Goal: Find specific page/section: Find specific page/section

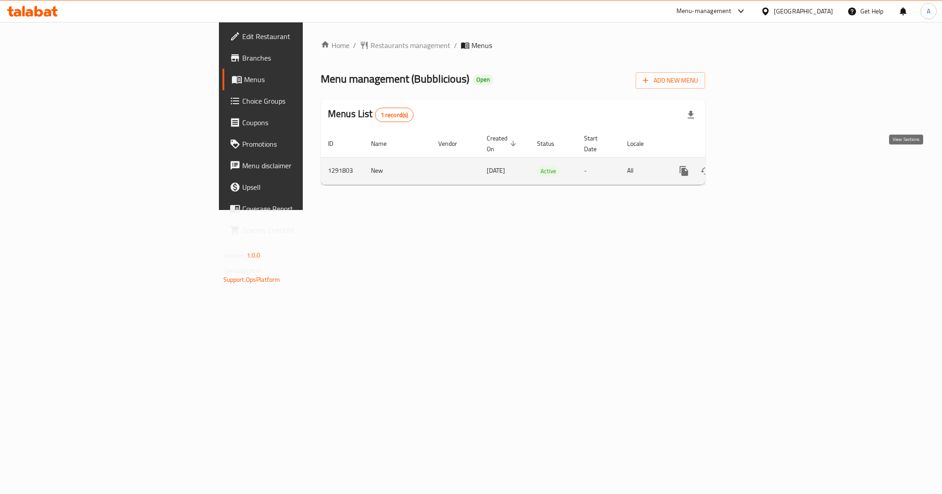
click at [760, 160] on link "enhanced table" at bounding box center [749, 171] width 22 height 22
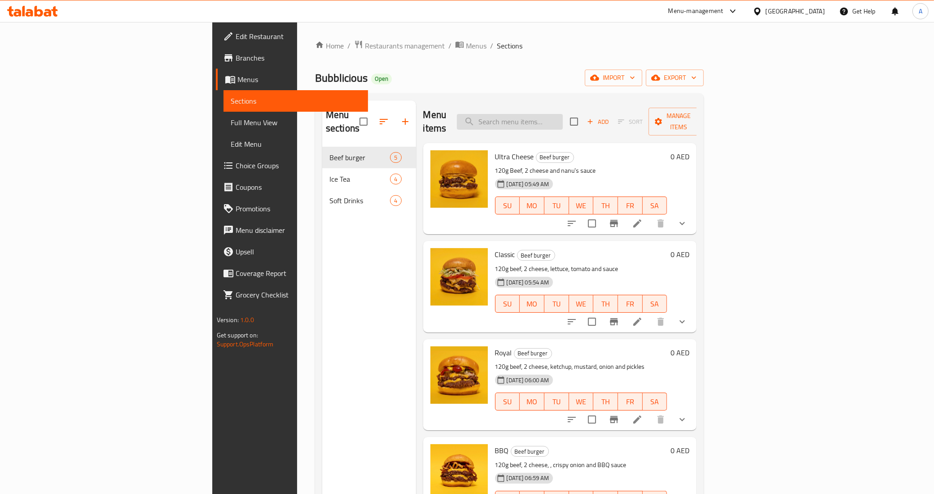
click at [555, 117] on input "search" at bounding box center [510, 122] width 106 height 16
paste input "Truffle"
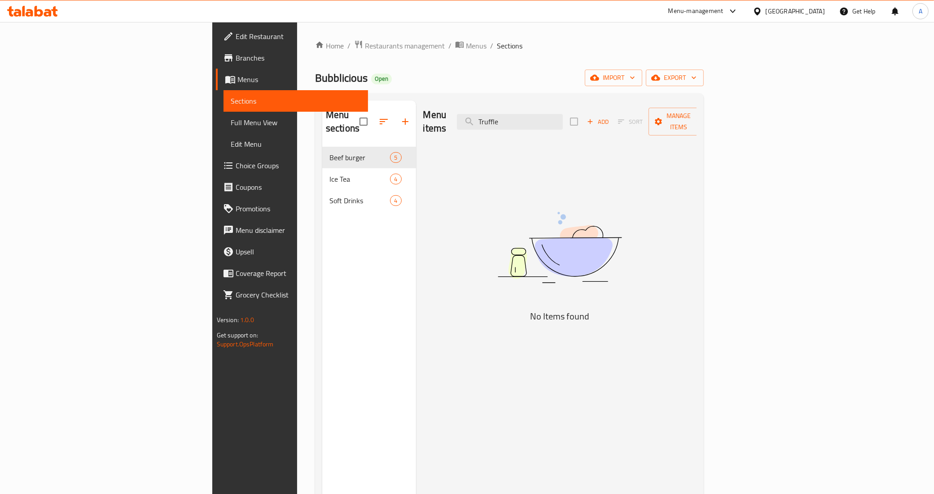
type input "Truffle"
click at [365, 41] on span "Restaurants management" at bounding box center [405, 45] width 80 height 11
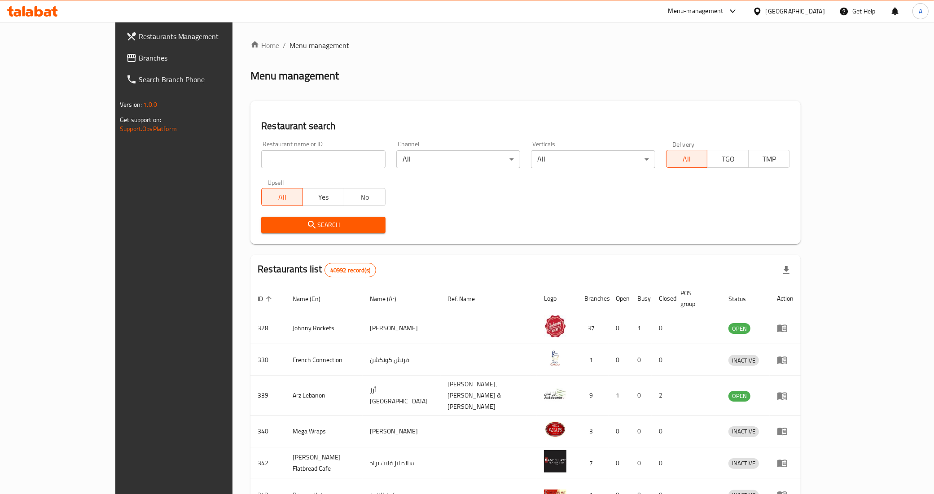
click at [261, 162] on input "search" at bounding box center [323, 159] width 124 height 18
paste input "9541"
type input "9541"
click at [261, 232] on button "Search" at bounding box center [323, 225] width 124 height 17
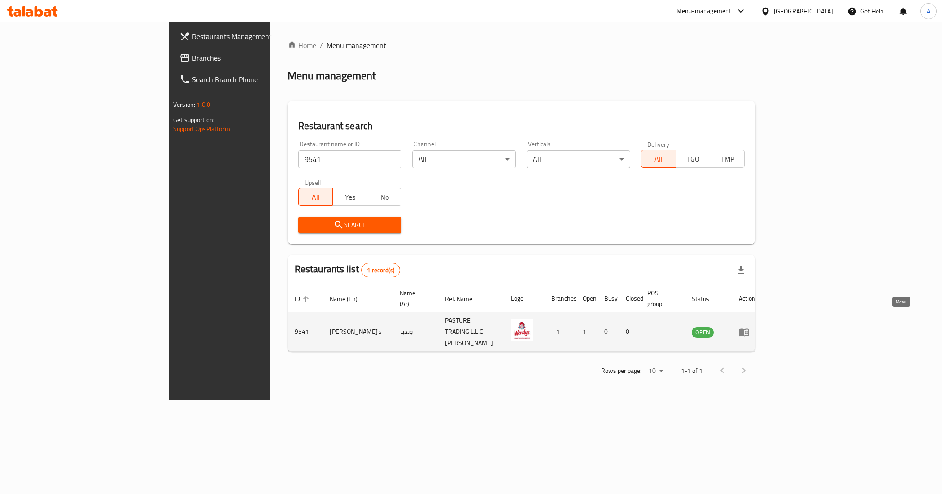
click at [749, 328] on icon "enhanced table" at bounding box center [745, 332] width 10 height 8
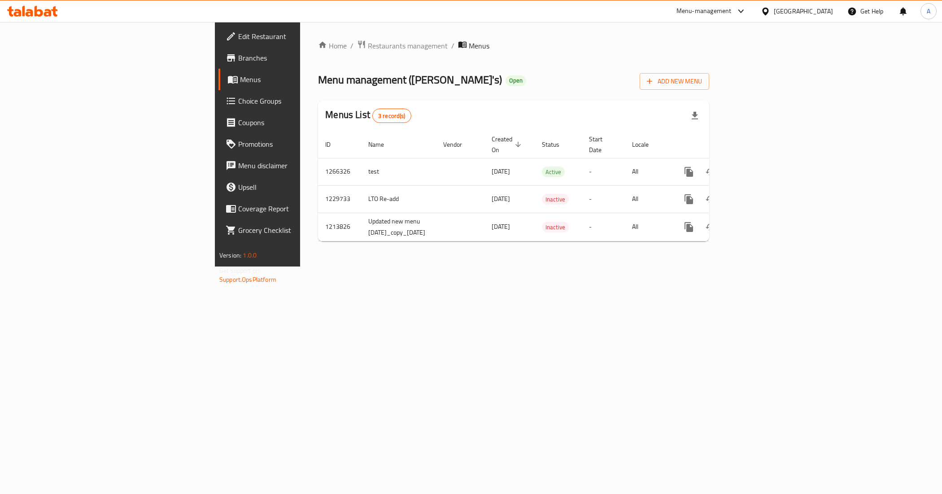
click at [238, 60] on span "Branches" at bounding box center [301, 58] width 127 height 11
